Goal: Navigation & Orientation: Go to known website

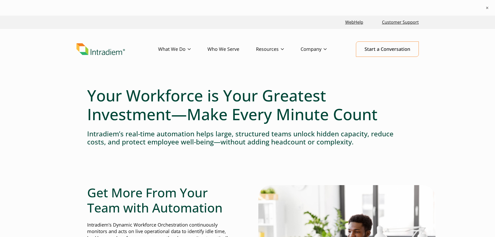
click at [36, 69] on header "Menu What We Do Platform Who We Serve Resources Blog Events & Webinars News Suc…" at bounding box center [247, 53] width 495 height 49
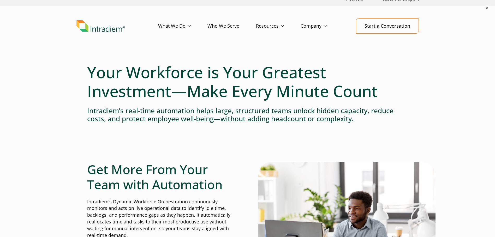
scroll to position [52, 0]
